Goal: Task Accomplishment & Management: Use online tool/utility

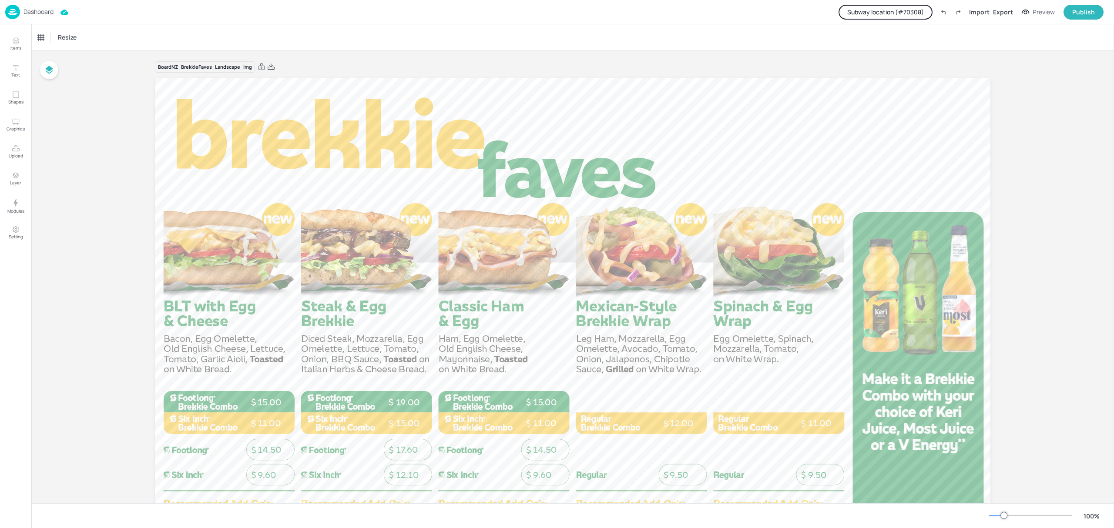
click at [892, 7] on button "Subway location (# 70308 )" at bounding box center [886, 12] width 94 height 15
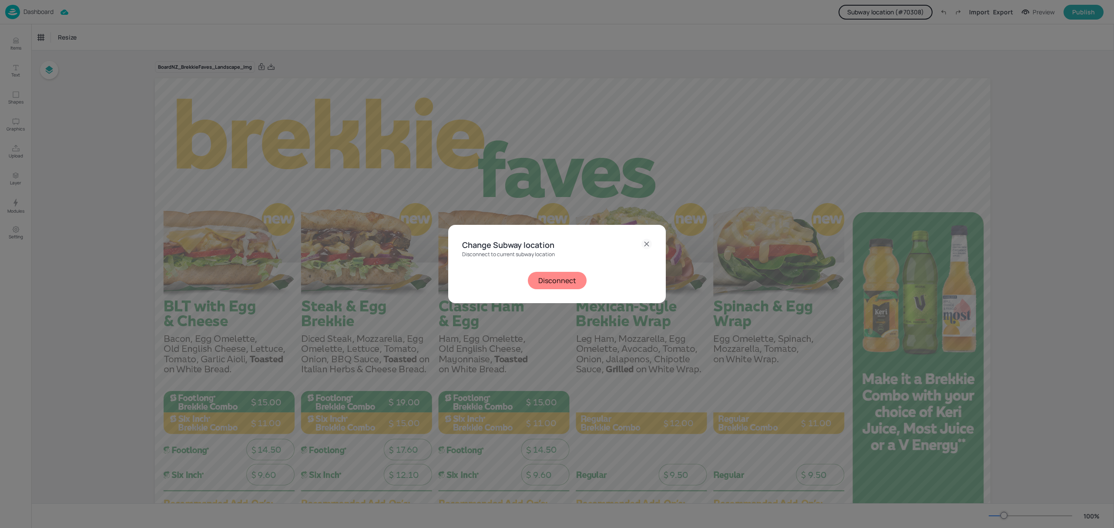
click at [556, 281] on button "Disconnect" at bounding box center [557, 280] width 59 height 17
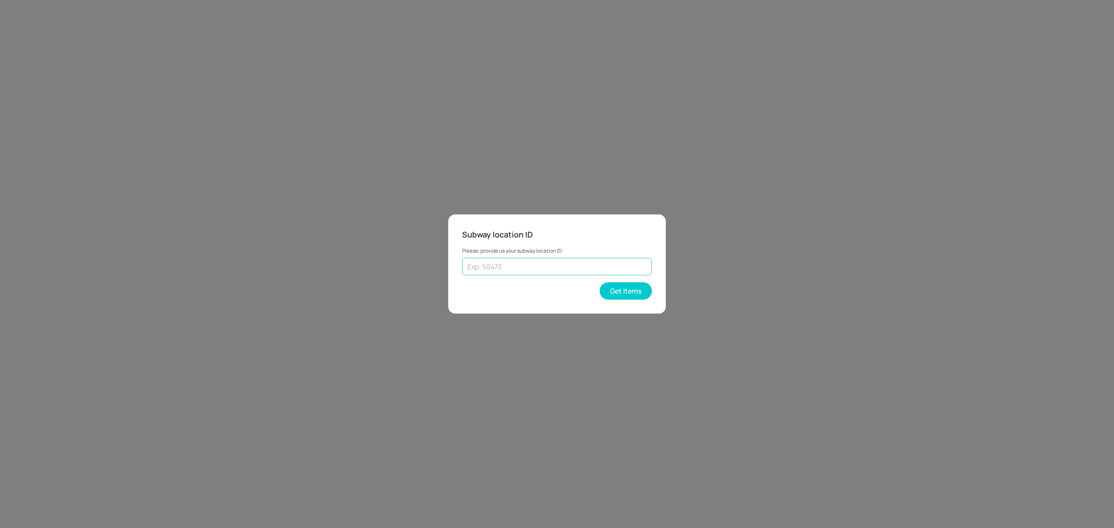
click at [483, 264] on input "text" at bounding box center [557, 266] width 190 height 17
paste input "27950"
type input "27950"
click at [617, 296] on button "Get Items" at bounding box center [626, 290] width 52 height 17
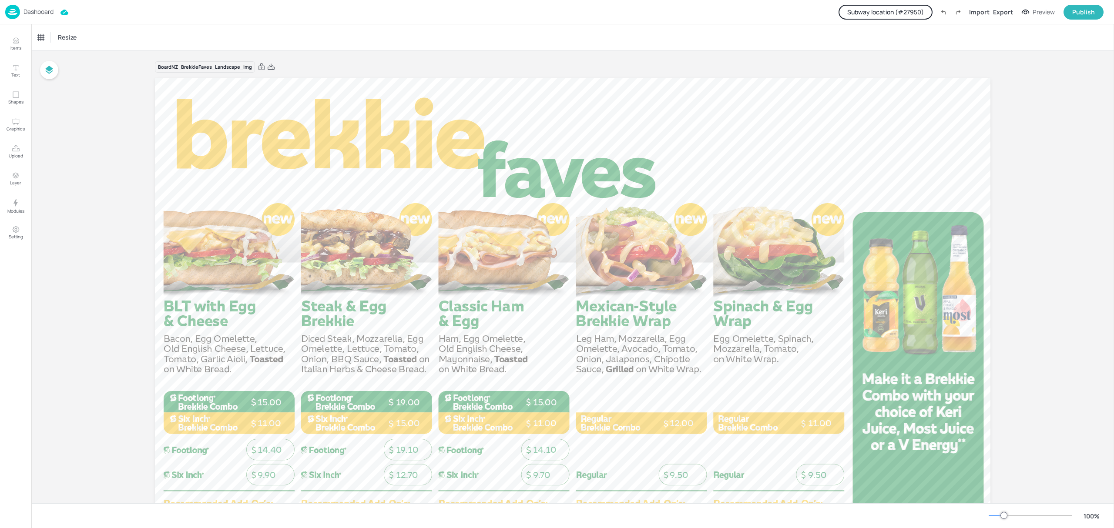
click at [44, 13] on p "Dashboard" at bounding box center [39, 12] width 30 height 6
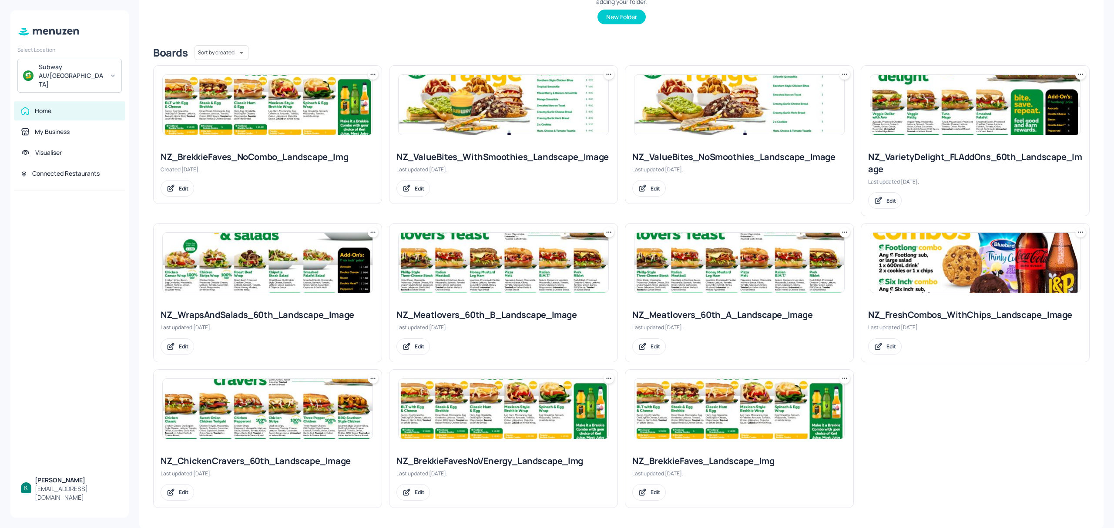
scroll to position [185, 0]
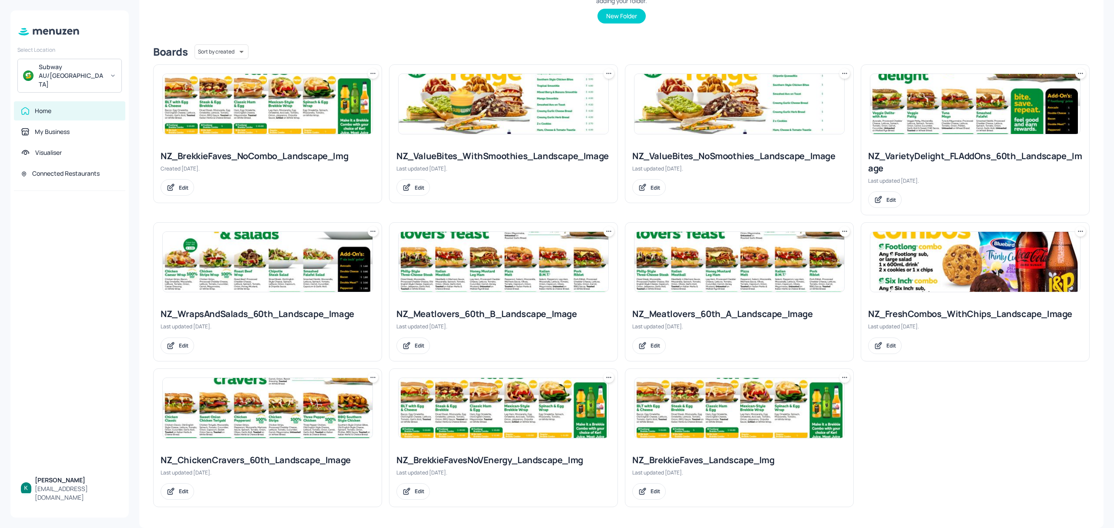
click at [700, 272] on img at bounding box center [740, 262] width 210 height 60
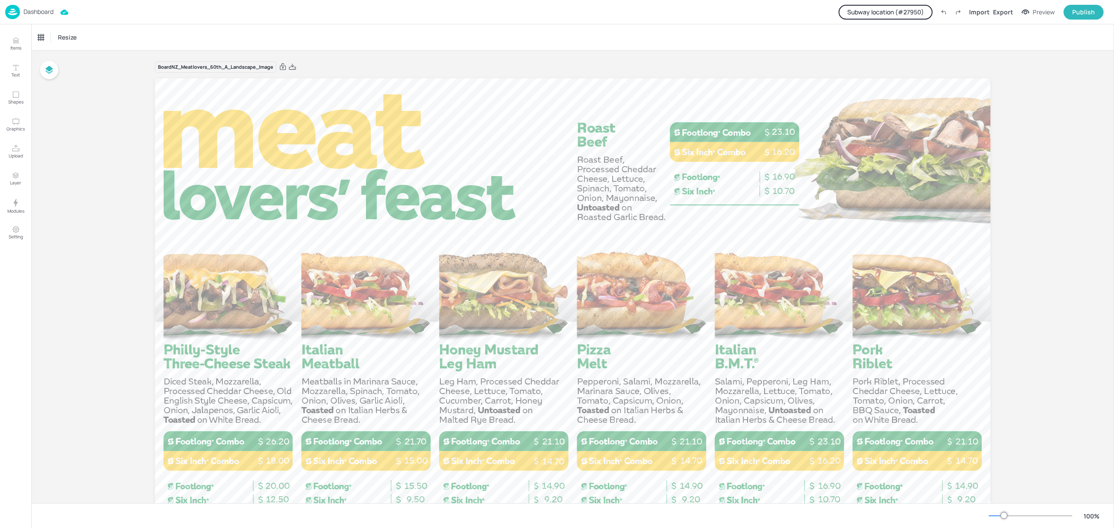
click at [919, 10] on button "Subway location (# 27950 )" at bounding box center [886, 12] width 94 height 15
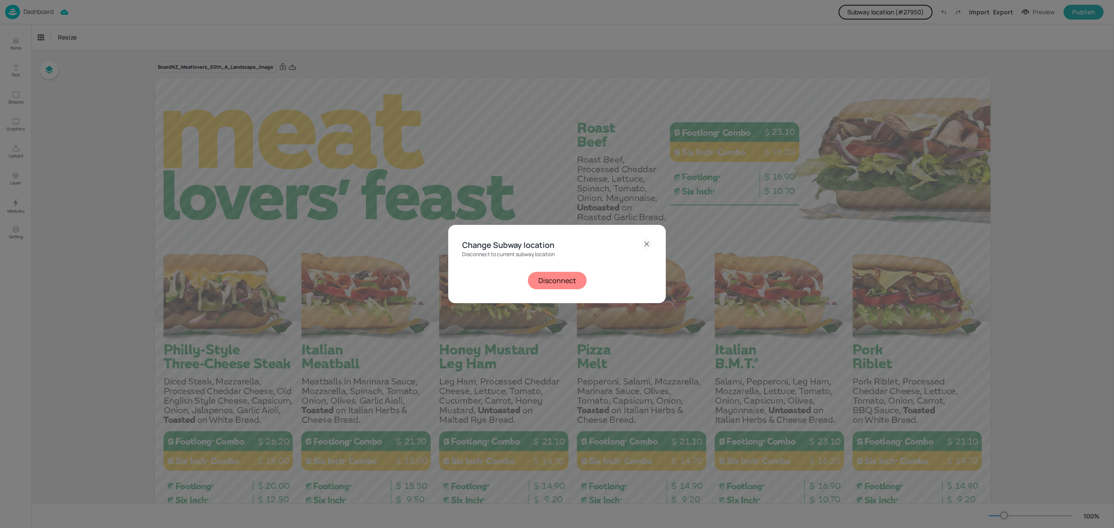
click at [573, 279] on button "Disconnect" at bounding box center [557, 280] width 59 height 17
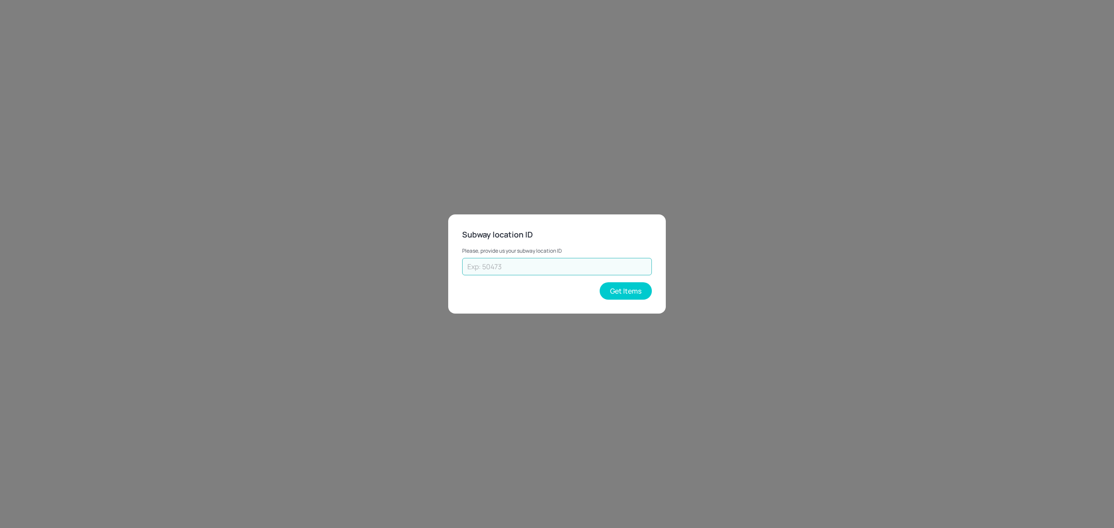
click at [511, 262] on input "text" at bounding box center [557, 266] width 190 height 17
type input "28898"
click at [616, 292] on button "Get Items" at bounding box center [626, 290] width 52 height 17
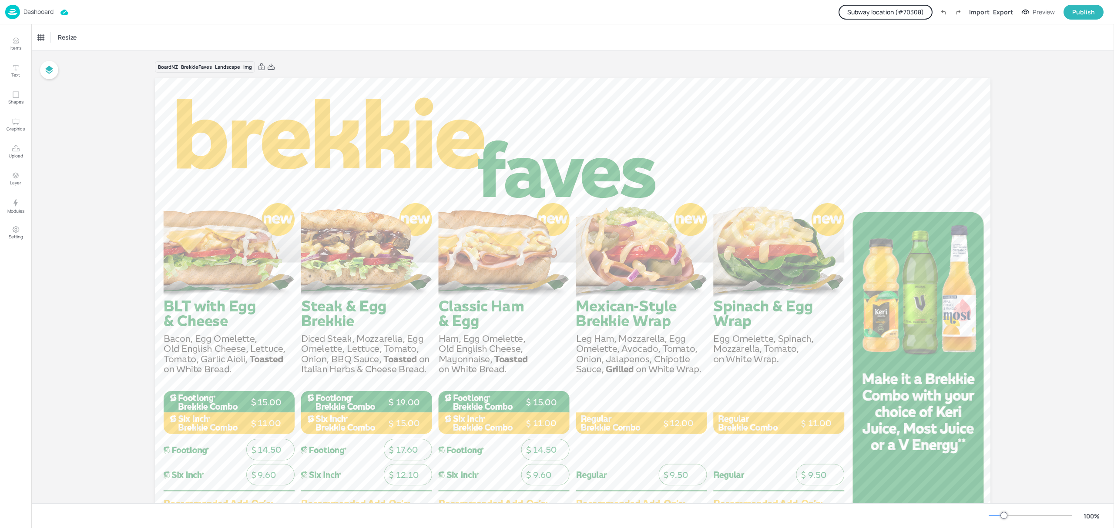
click at [887, 17] on button "Subway location (# 70308 )" at bounding box center [886, 12] width 94 height 15
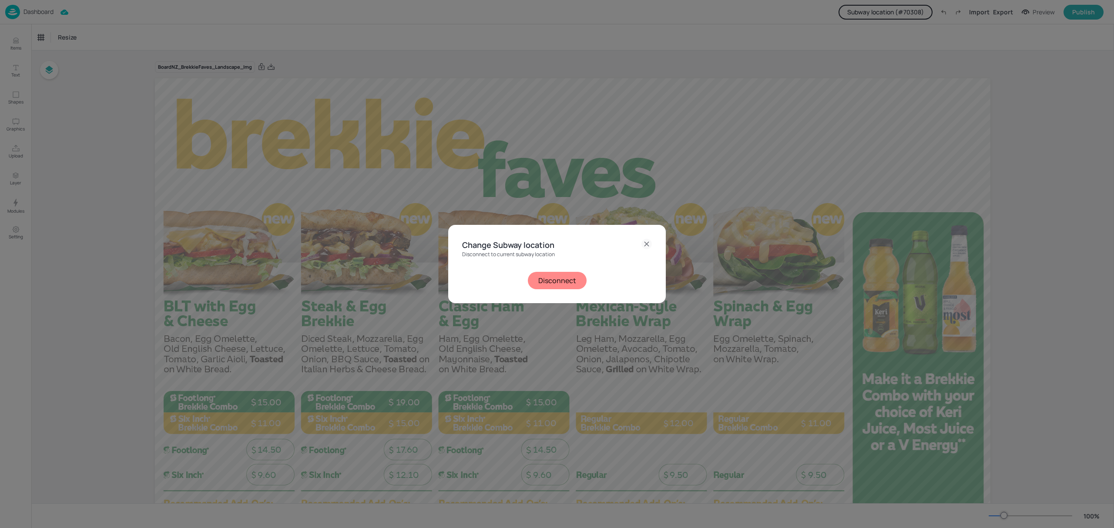
click at [561, 284] on button "Disconnect" at bounding box center [557, 280] width 59 height 17
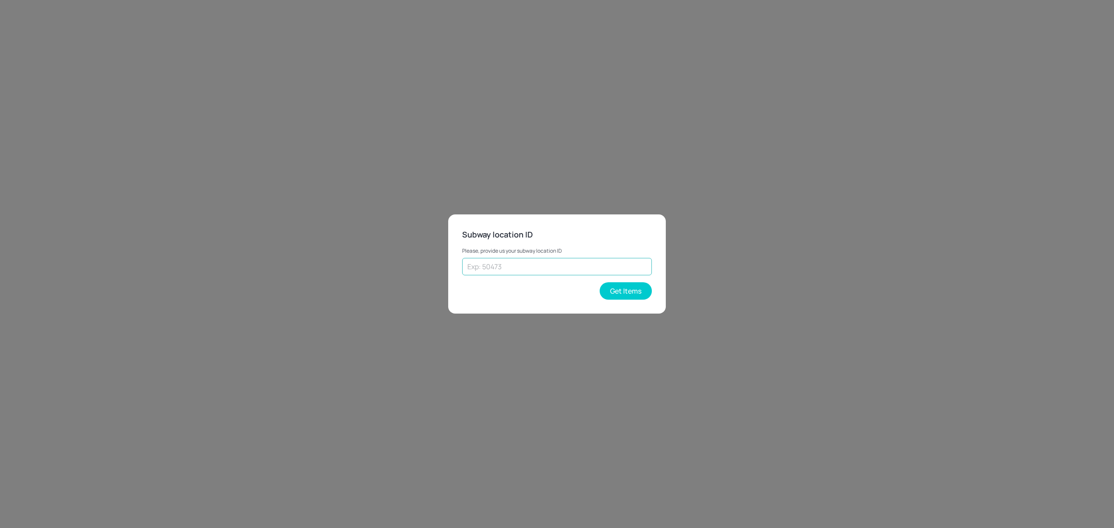
click at [486, 265] on input "text" at bounding box center [557, 266] width 190 height 17
paste input "27950"
type input "27950"
click at [639, 289] on button "Get Items" at bounding box center [626, 290] width 52 height 17
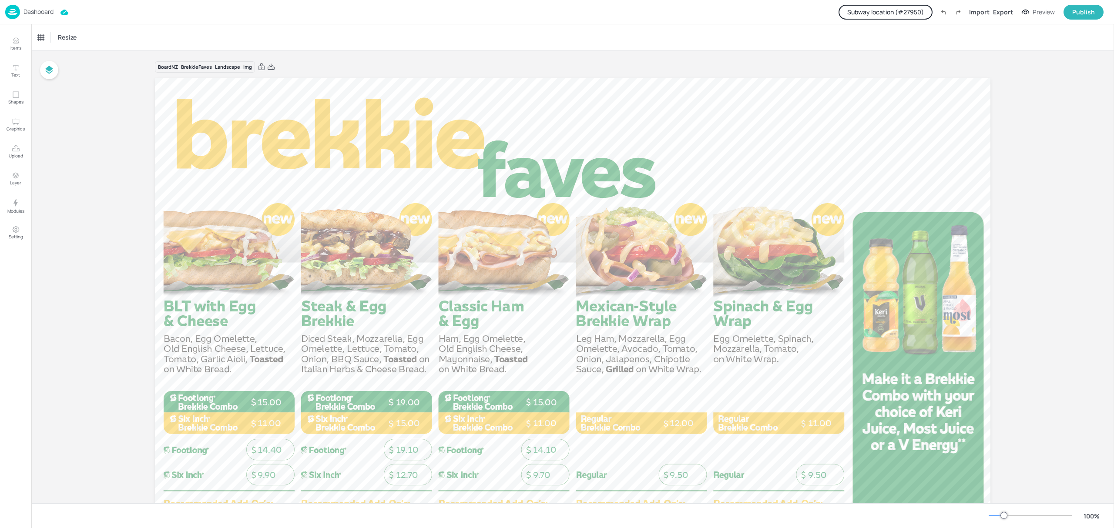
click at [41, 10] on p "Dashboard" at bounding box center [39, 12] width 30 height 6
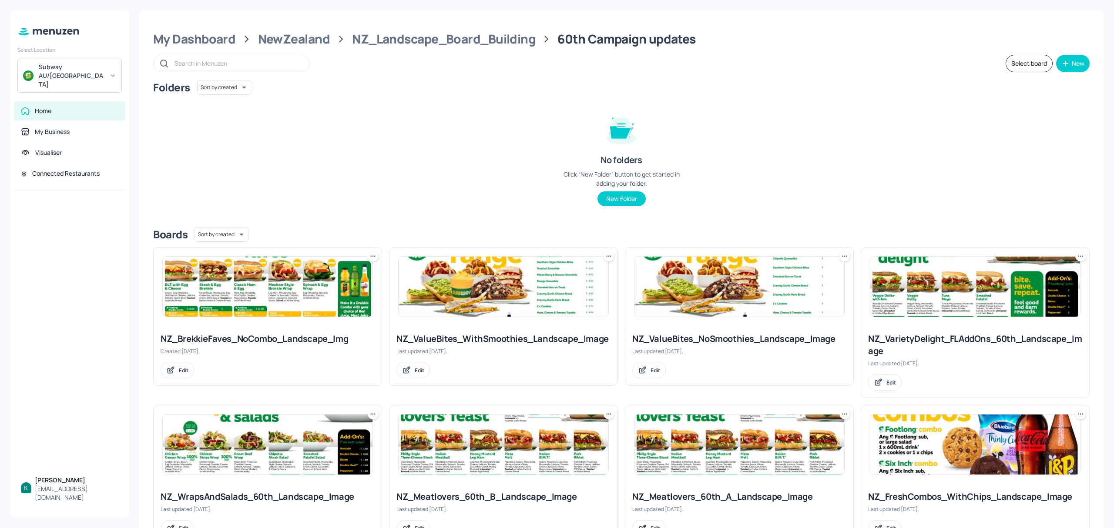
click at [949, 316] on img at bounding box center [975, 287] width 210 height 60
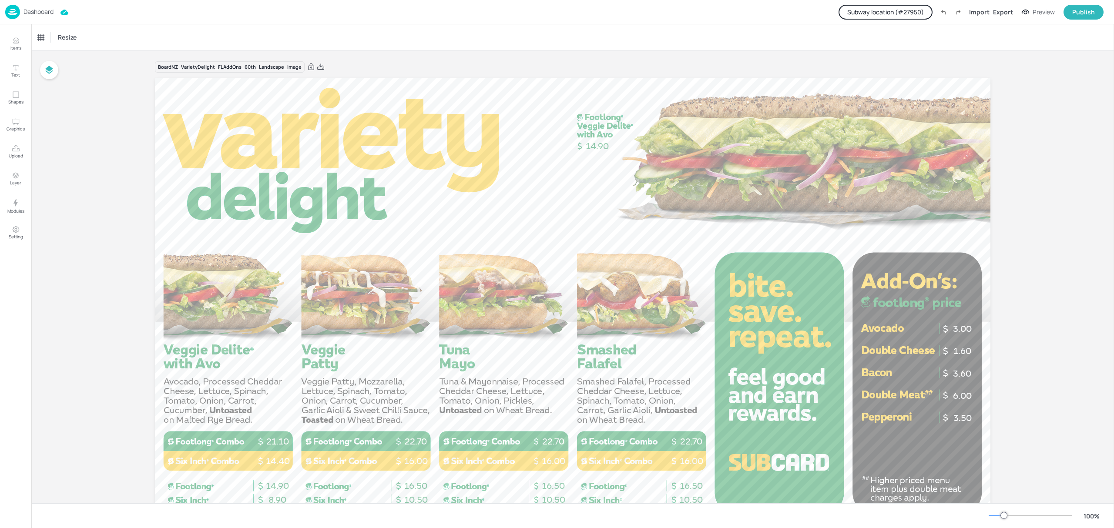
click at [897, 10] on button "Subway location (# 27950 )" at bounding box center [886, 12] width 94 height 15
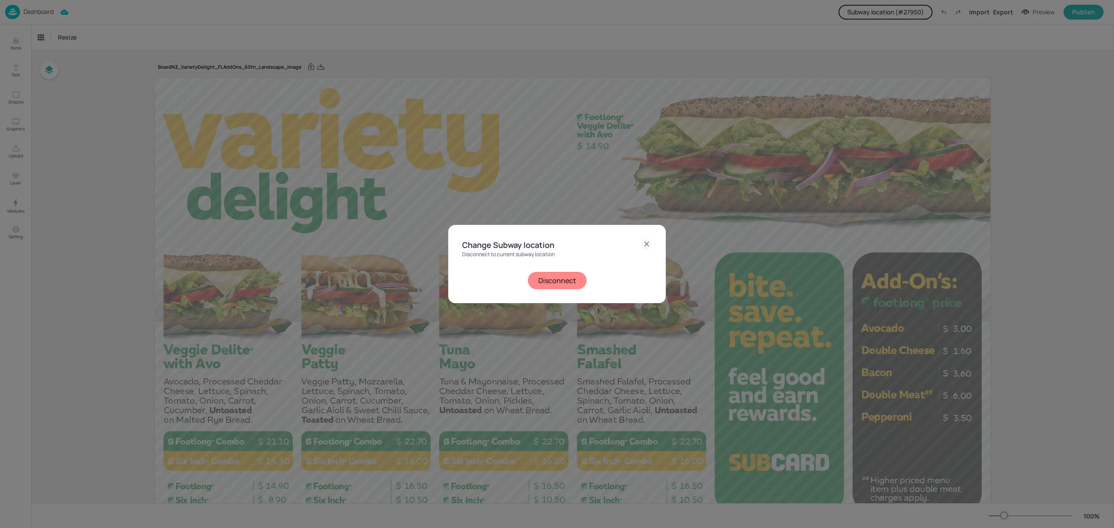
click at [570, 275] on button "Disconnect" at bounding box center [557, 280] width 59 height 17
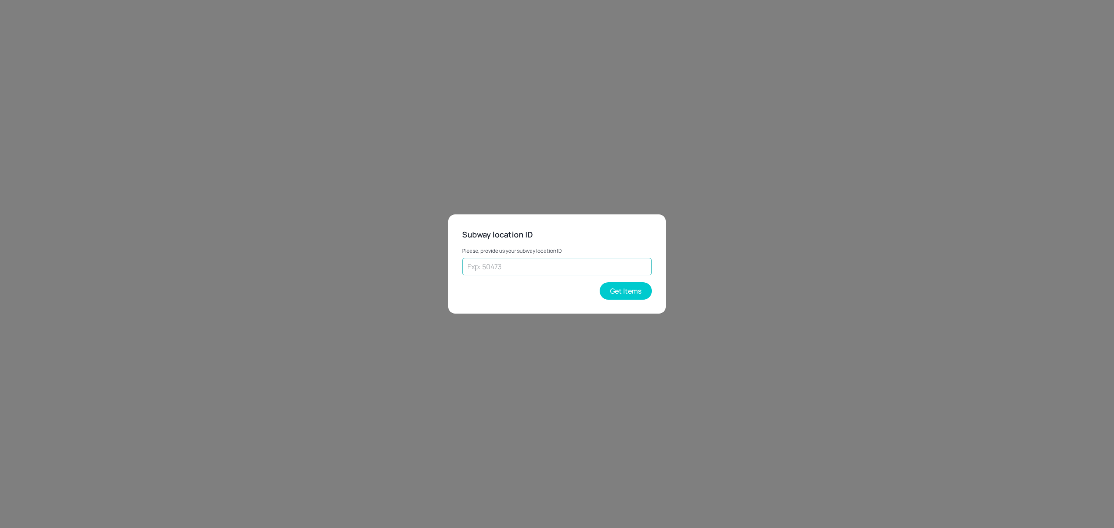
click at [568, 272] on input "text" at bounding box center [557, 266] width 190 height 17
type input "28898"
click at [623, 286] on button "Get Items" at bounding box center [626, 290] width 52 height 17
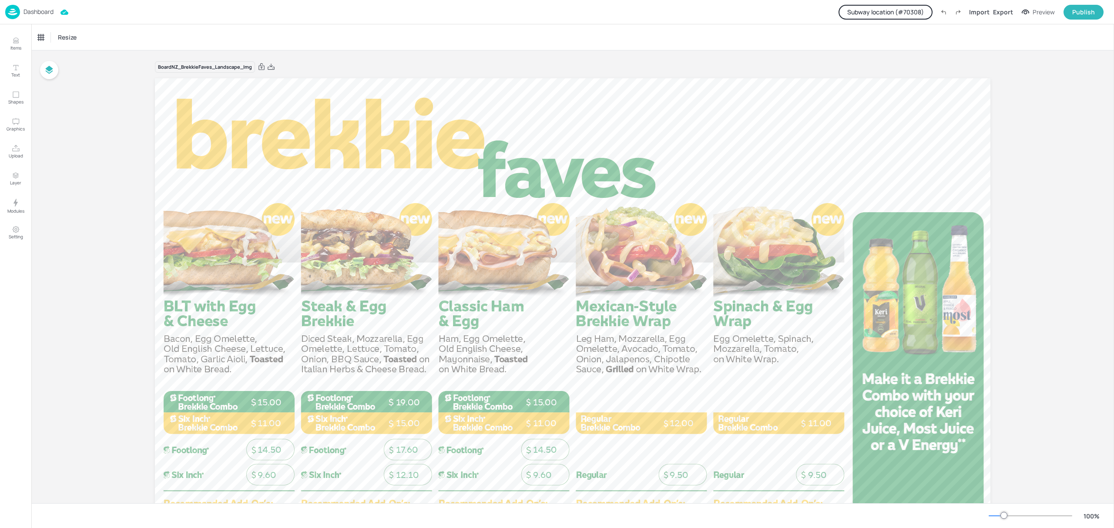
click at [862, 11] on button "Subway location (# 70308 )" at bounding box center [886, 12] width 94 height 15
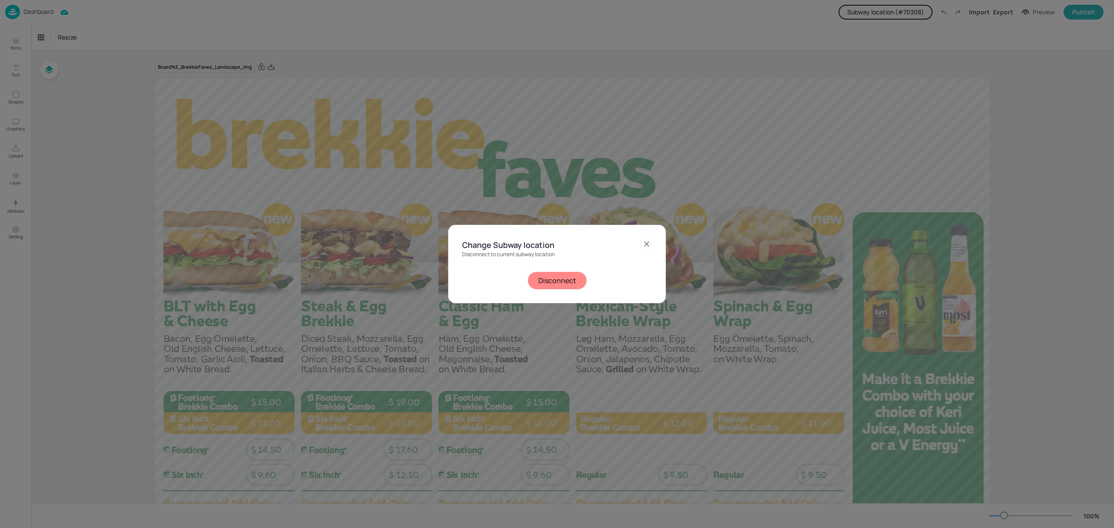
click at [555, 286] on button "Disconnect" at bounding box center [557, 280] width 59 height 17
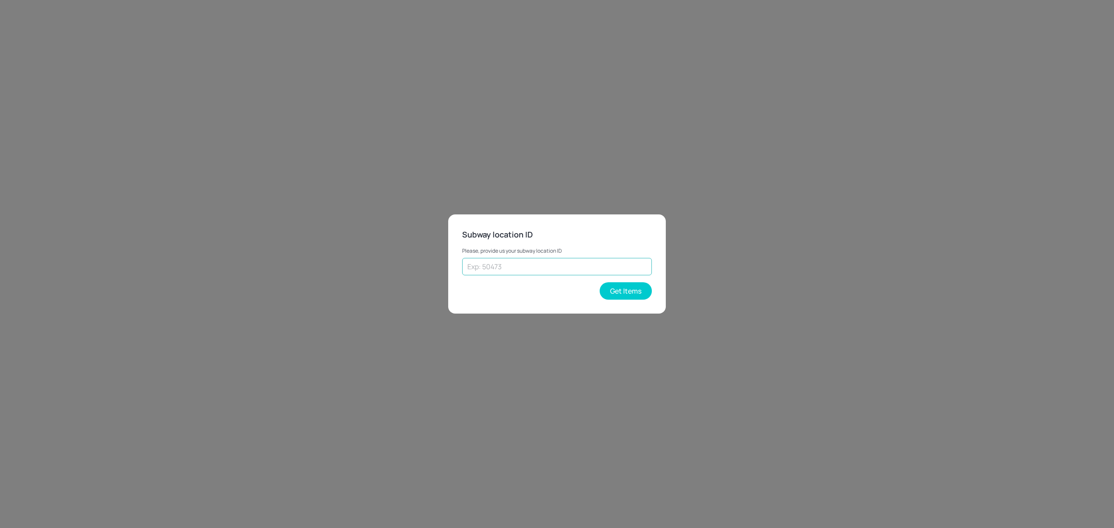
click at [505, 265] on input "text" at bounding box center [557, 266] width 190 height 17
paste input "27950"
type input "27950"
click at [622, 293] on button "Get Items" at bounding box center [626, 290] width 52 height 17
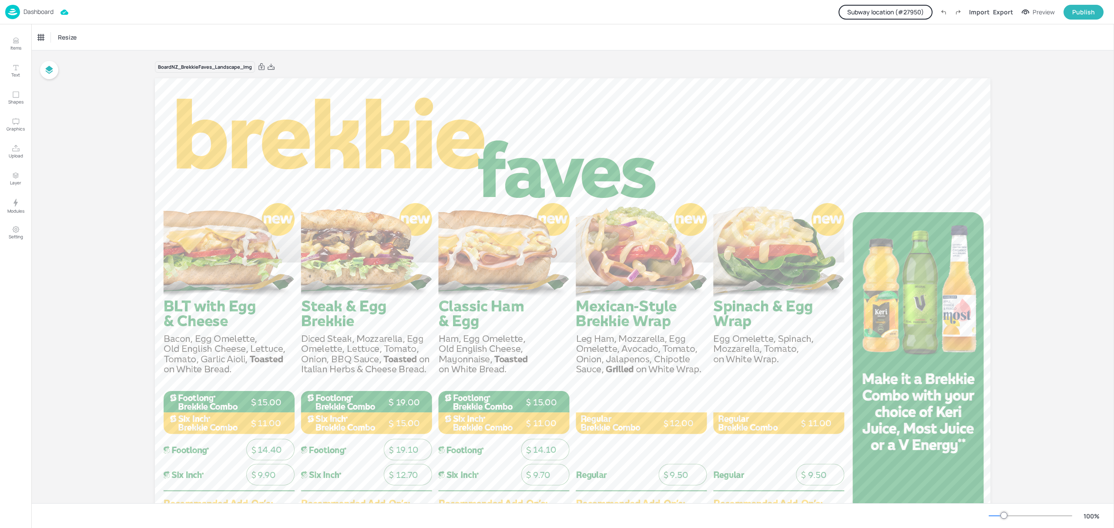
click at [32, 7] on div "Dashboard" at bounding box center [29, 12] width 48 height 14
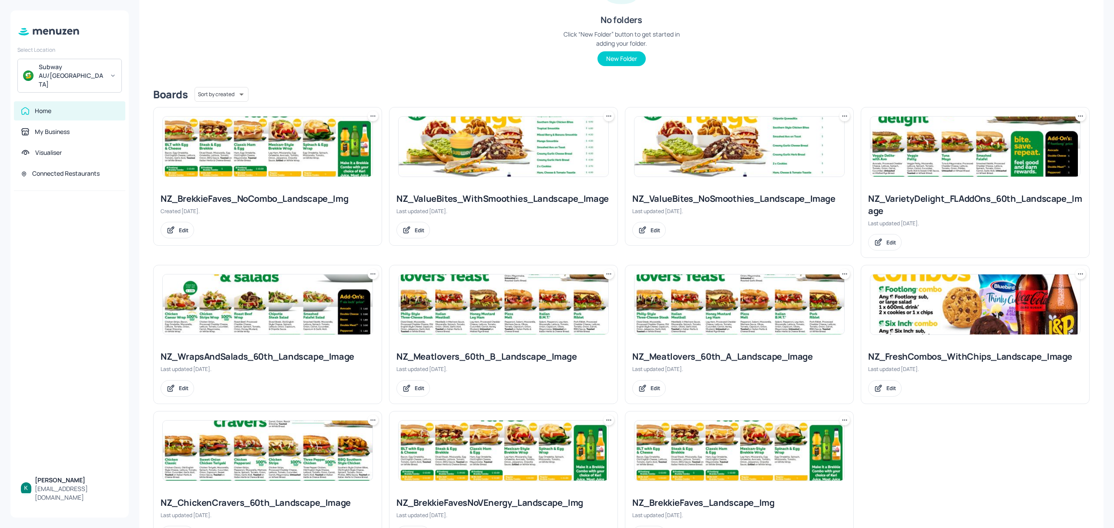
scroll to position [174, 0]
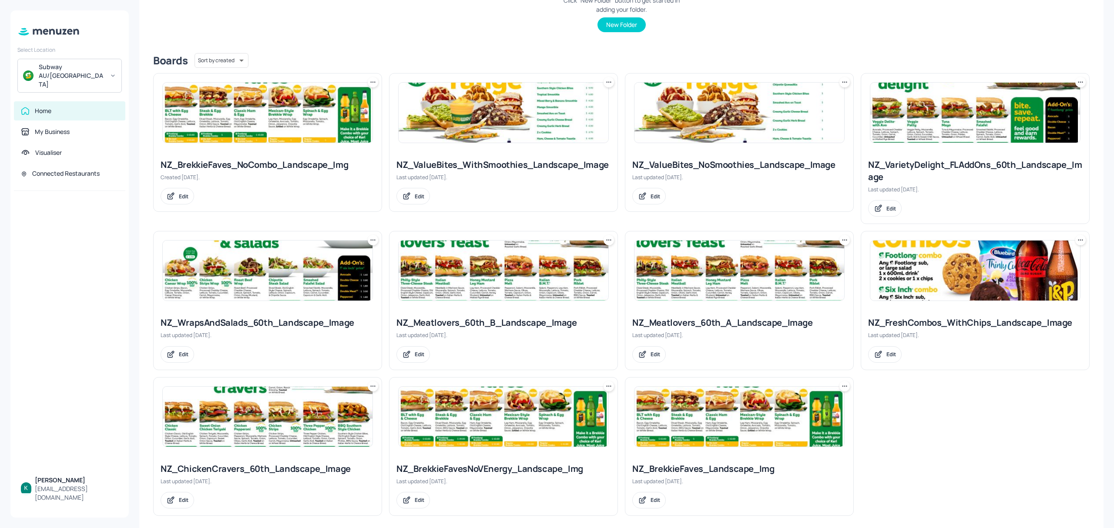
click at [978, 323] on div "NZ_FreshCombos_WithChips_Landscape_Image" at bounding box center [975, 323] width 214 height 12
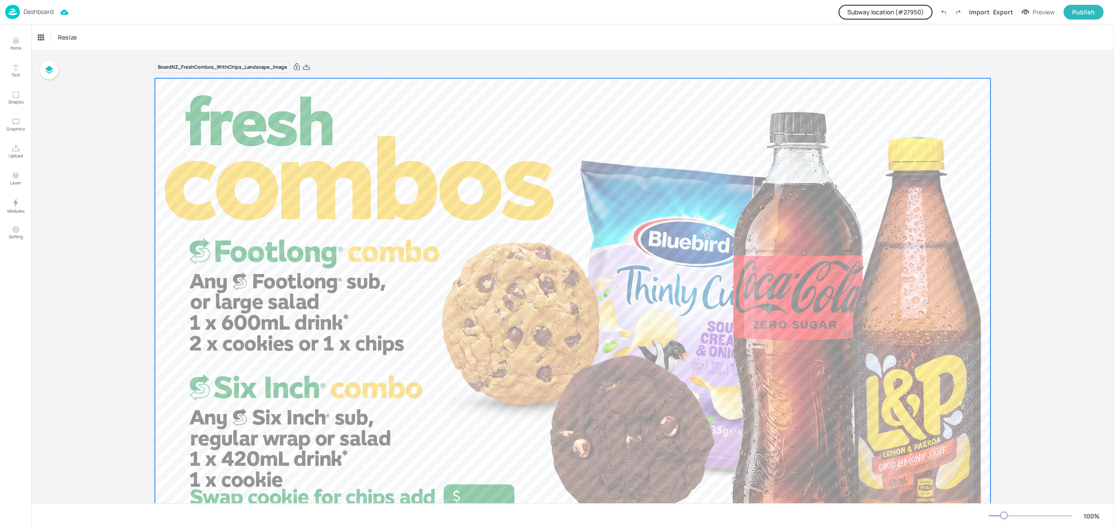
scroll to position [58, 0]
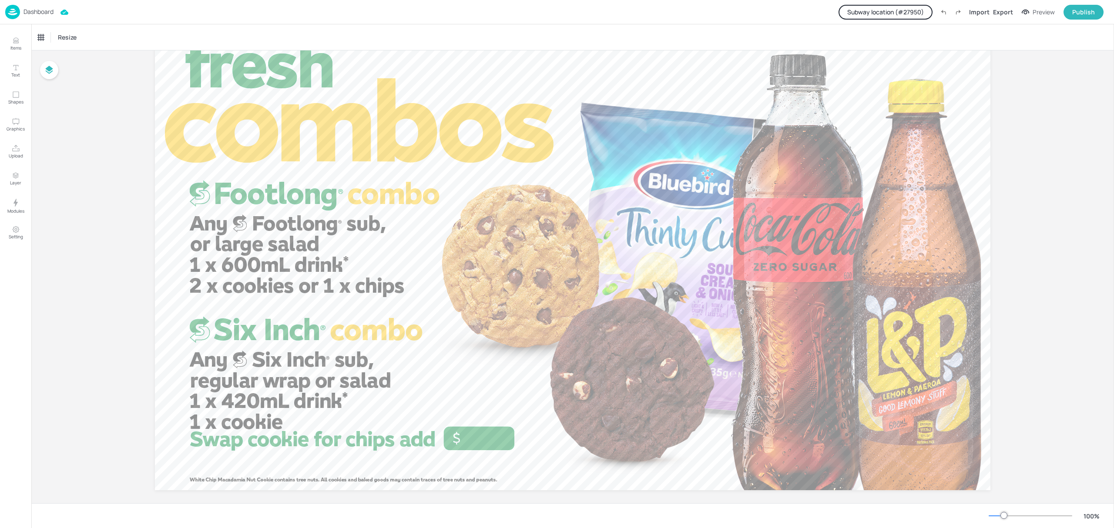
click at [866, 15] on button "Subway location (# 27950 )" at bounding box center [886, 12] width 94 height 15
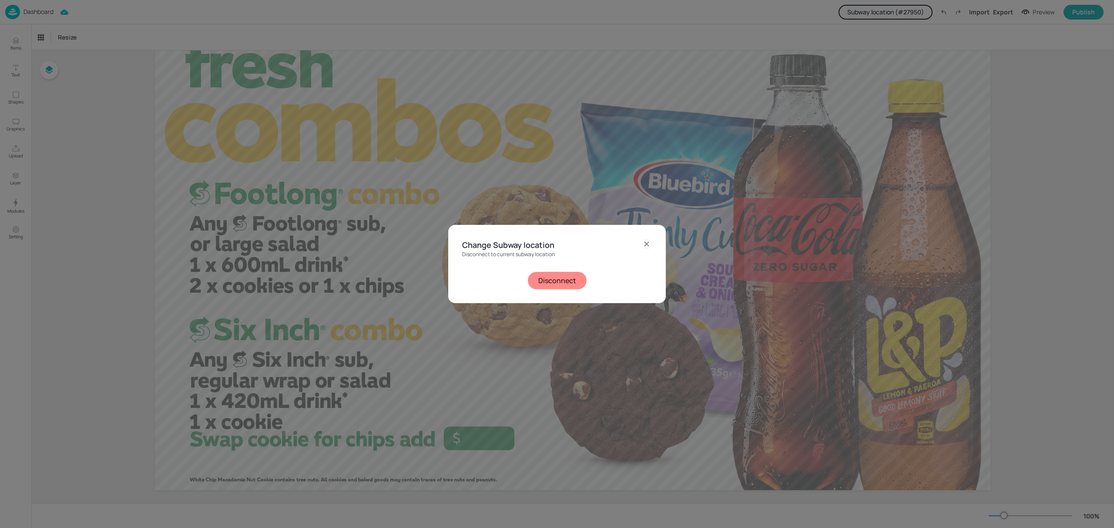
click at [574, 280] on button "Disconnect" at bounding box center [557, 280] width 59 height 17
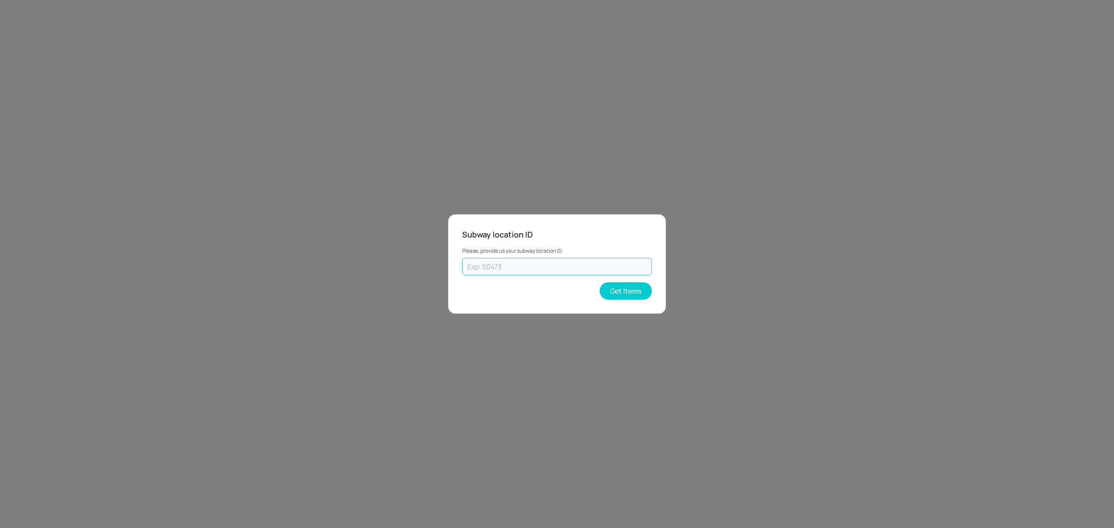
click at [584, 262] on input "text" at bounding box center [557, 266] width 190 height 17
type input "28898"
click at [621, 293] on button "Get Items" at bounding box center [626, 290] width 52 height 17
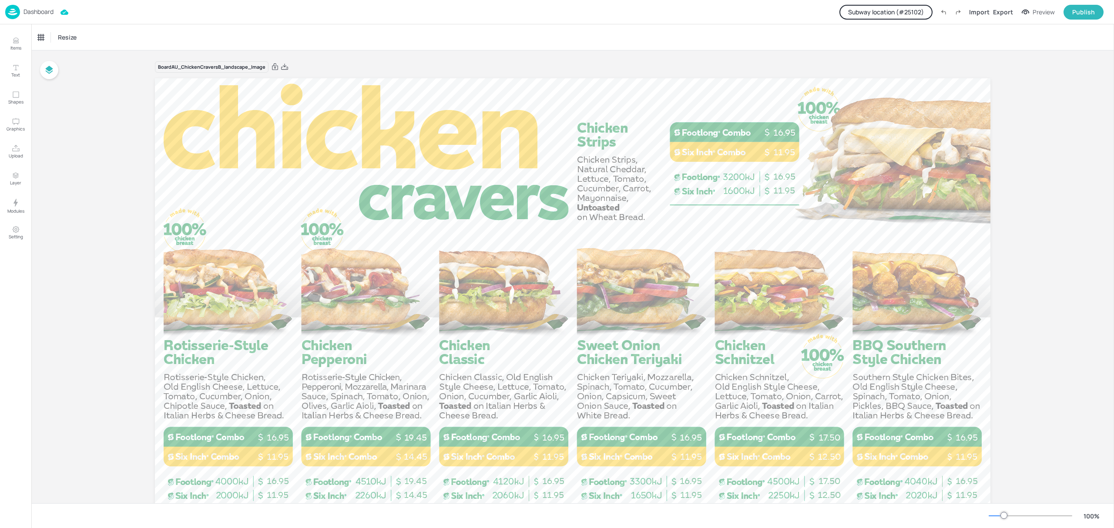
click at [36, 12] on p "Dashboard" at bounding box center [39, 12] width 30 height 6
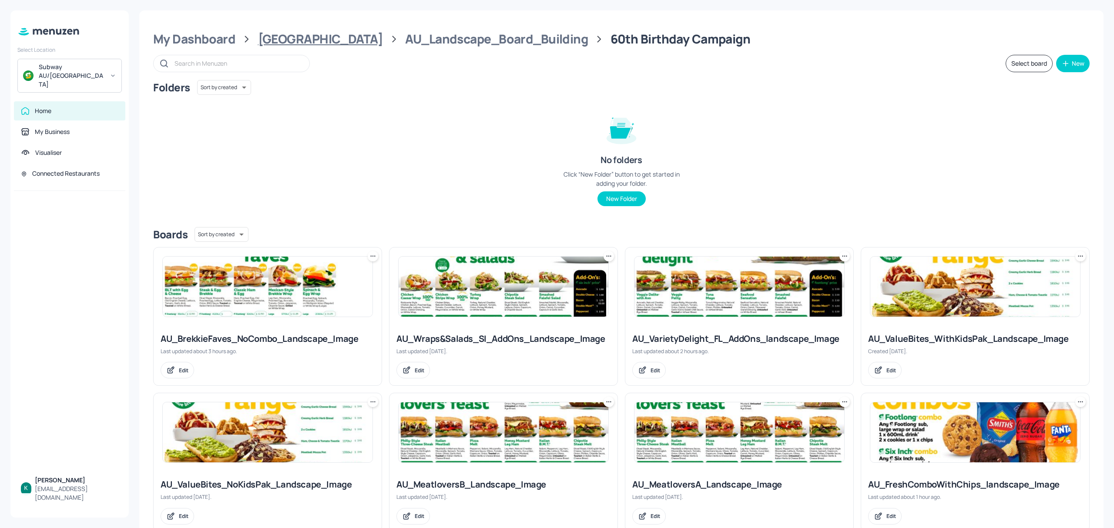
click at [295, 42] on div "[GEOGRAPHIC_DATA]" at bounding box center [320, 39] width 125 height 16
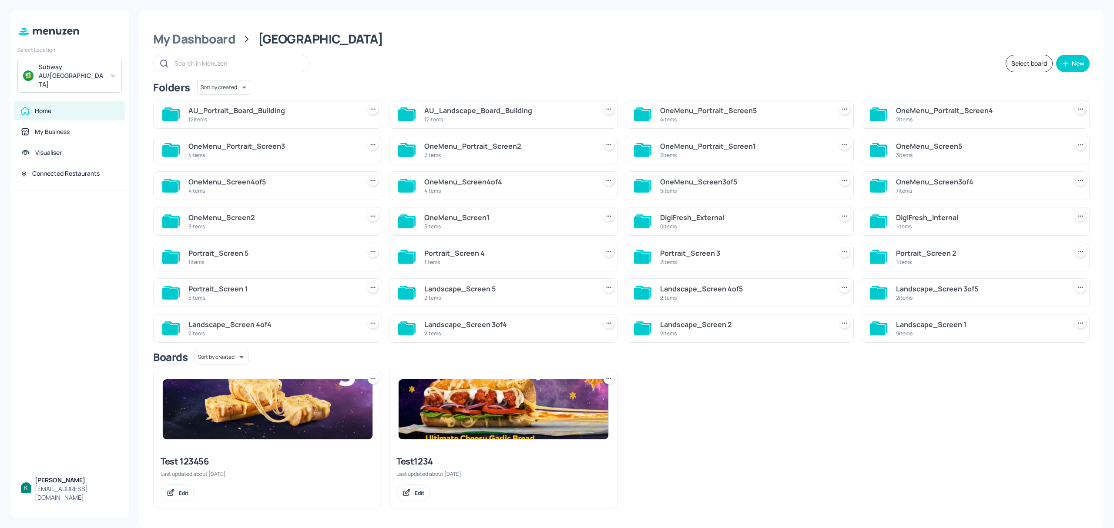
click at [509, 107] on div "AU_Landscape_Board_Building" at bounding box center [508, 110] width 169 height 10
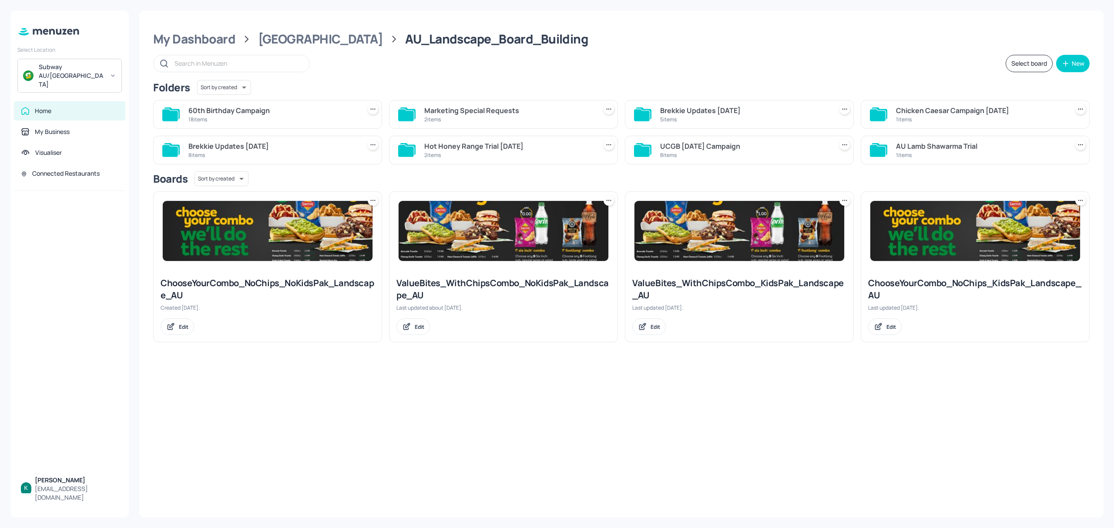
click at [220, 117] on div "18 items" at bounding box center [272, 119] width 169 height 7
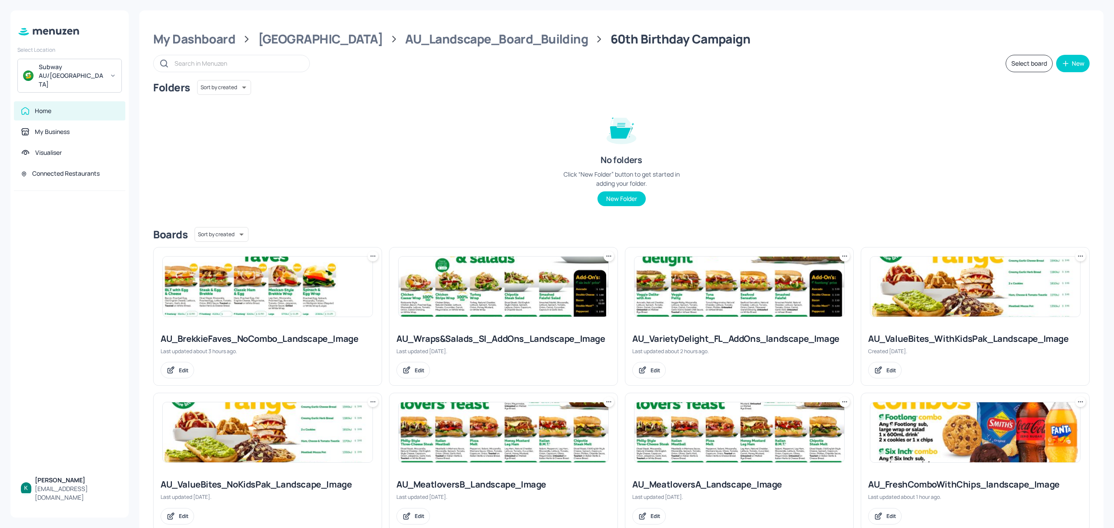
click at [232, 65] on input "text" at bounding box center [238, 63] width 126 height 13
click at [220, 64] on input "text" at bounding box center [238, 63] width 126 height 13
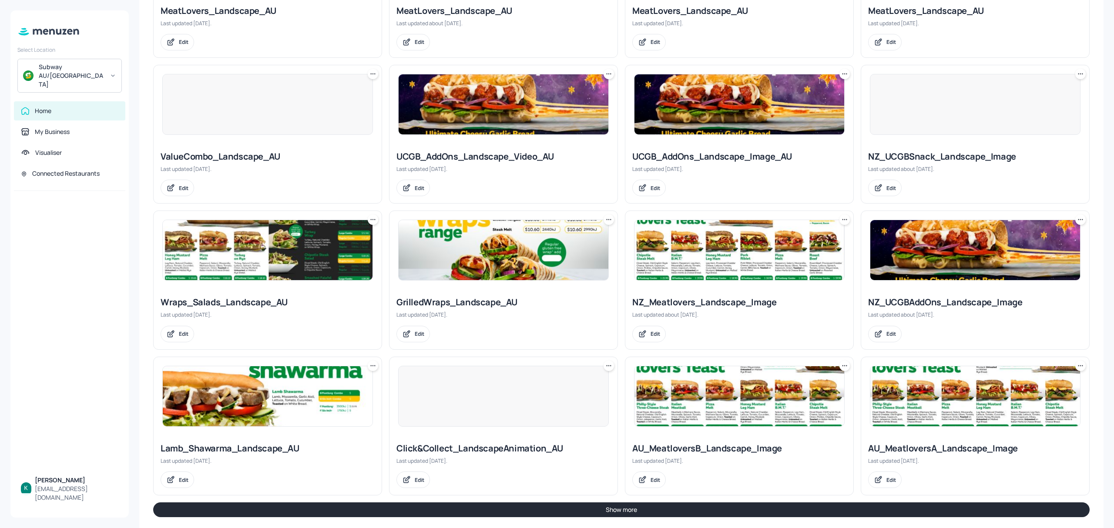
scroll to position [486, 0]
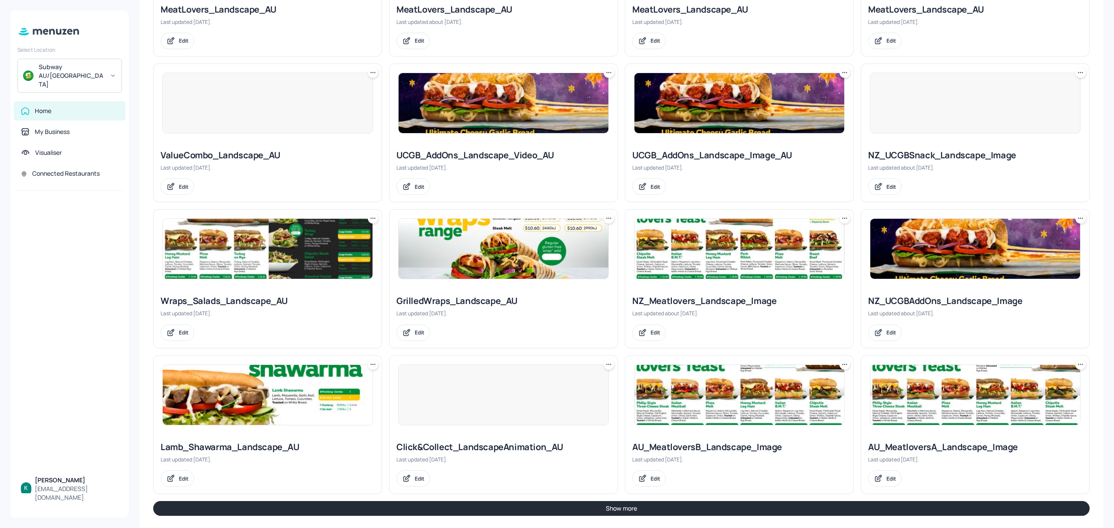
type input "scan"
click at [577, 501] on button "Show more" at bounding box center [621, 508] width 937 height 15
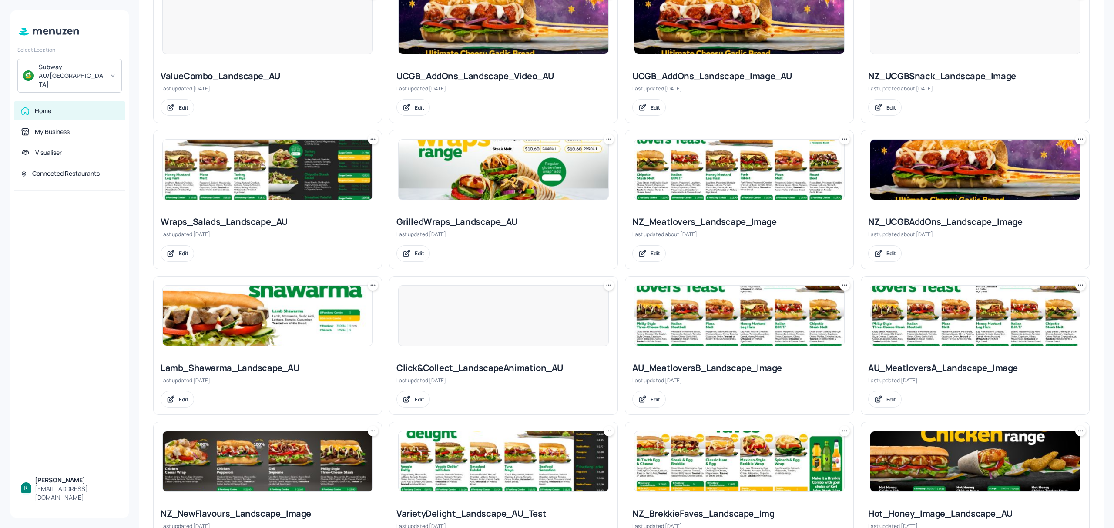
scroll to position [378, 0]
